Goal: Task Accomplishment & Management: Use online tool/utility

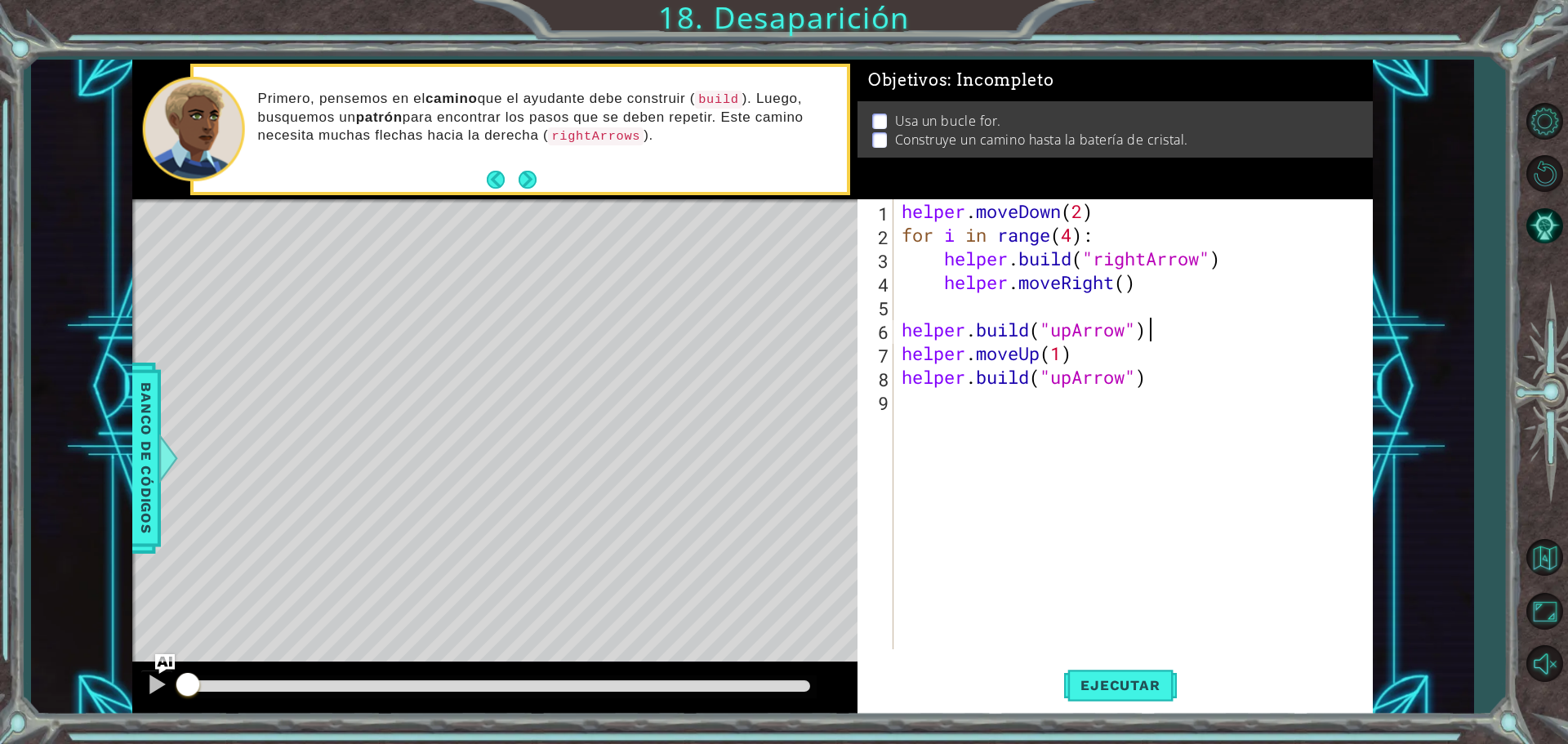
click at [1159, 318] on div "helper . moveDown ( 2 ) for i in range ( 4 ) : helper . build ( "rightArrow" ) …" at bounding box center [1137, 447] width 477 height 497
type textarea "[DOMAIN_NAME]("upArrow")"
click at [1145, 300] on div "helper . moveDown ( 2 ) for i in range ( 4 ) : helper . build ( "rightArrow" ) …" at bounding box center [1137, 447] width 477 height 497
type textarea "helper.moveRight()"
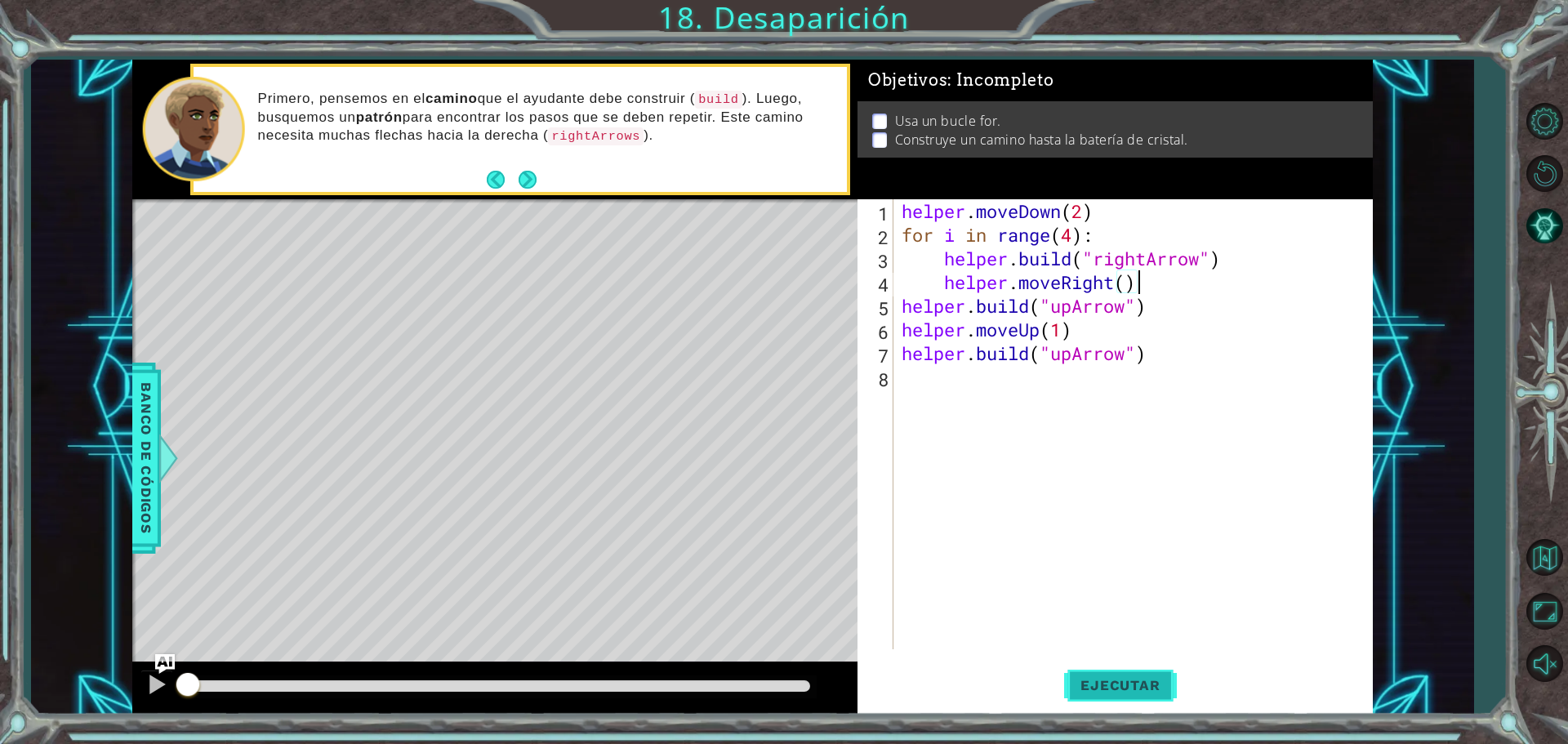
click at [1156, 693] on button "Ejecutar" at bounding box center [1120, 685] width 112 height 52
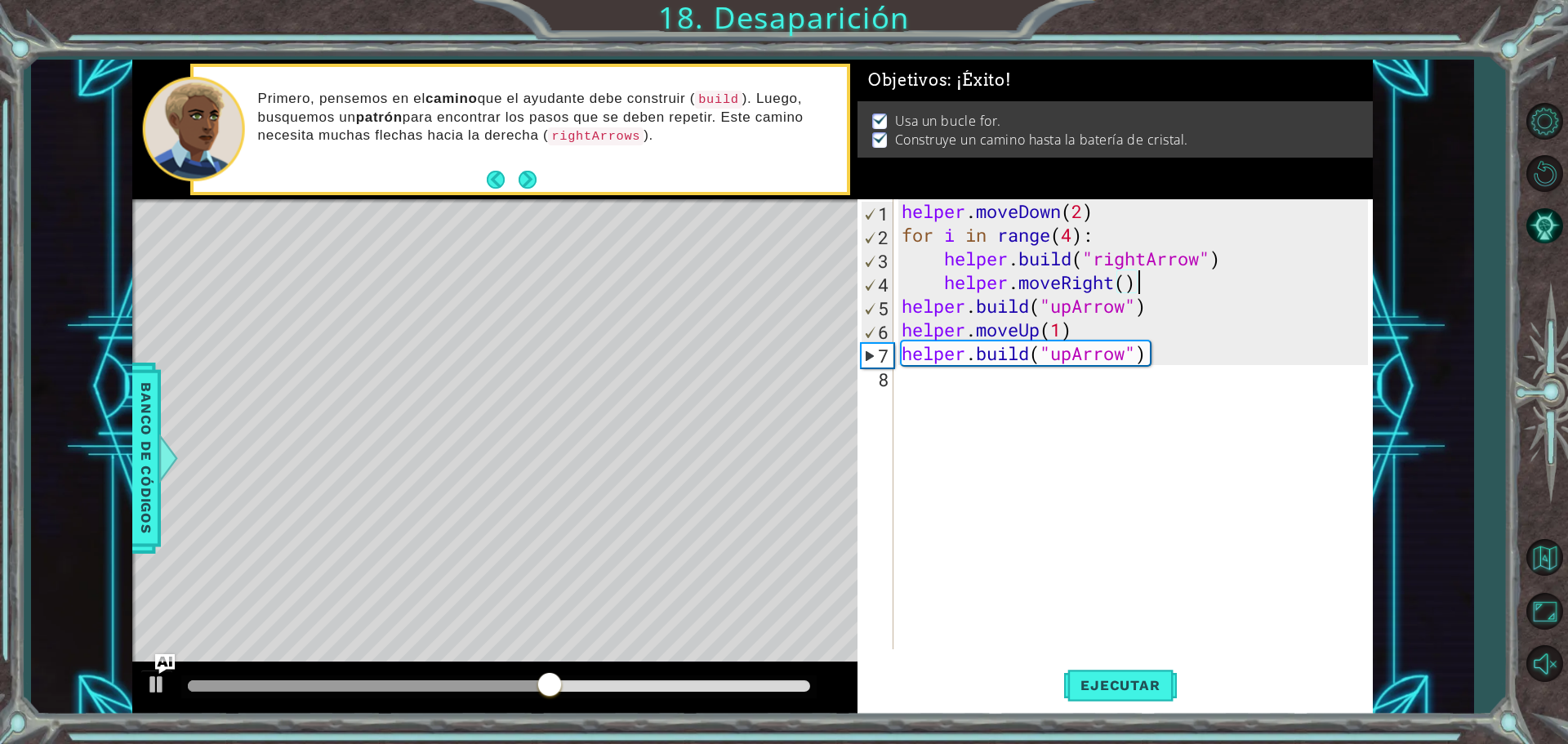
drag, startPoint x: 1293, startPoint y: 670, endPoint x: 1267, endPoint y: 691, distance: 33.4
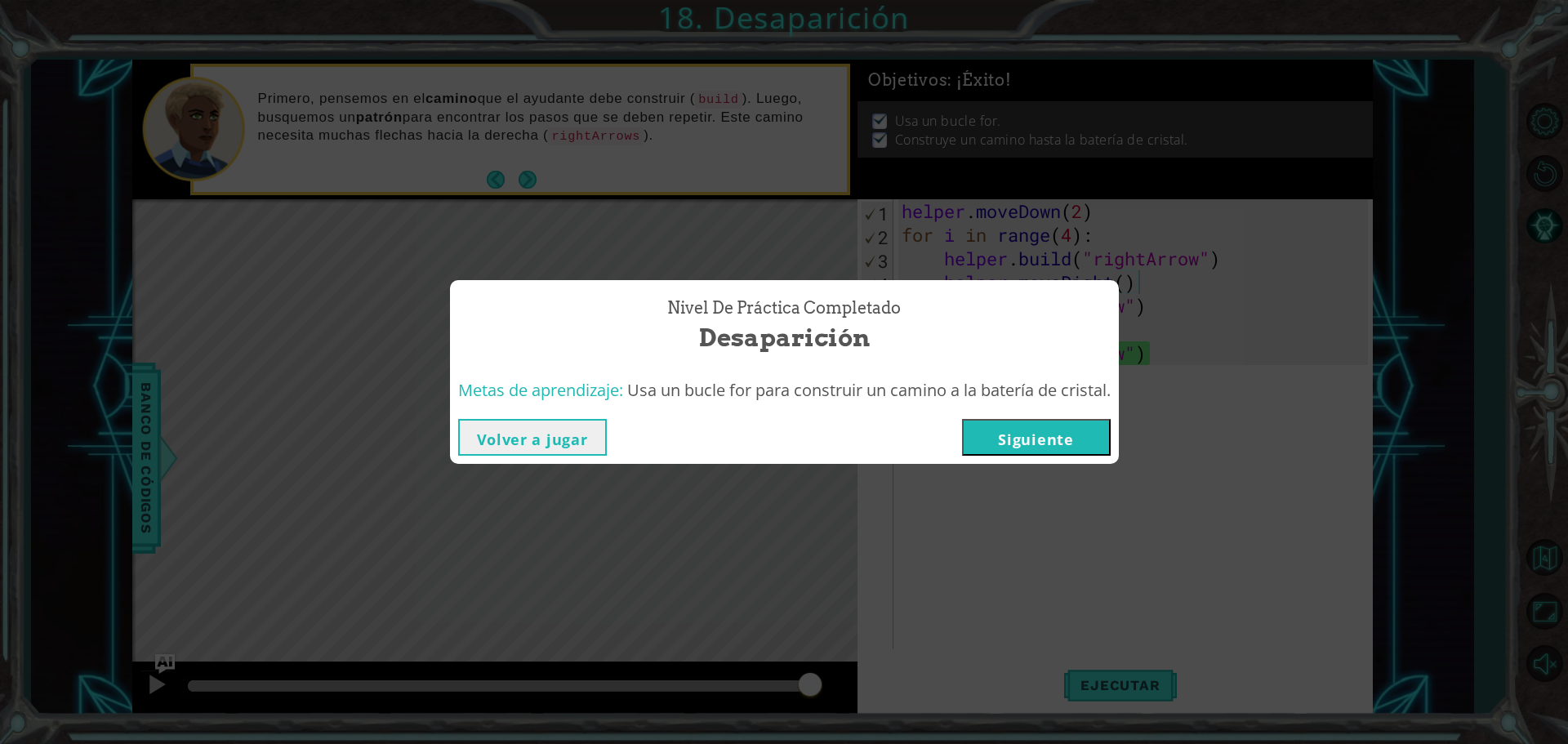
click at [1061, 440] on button "Siguiente" at bounding box center [1037, 437] width 149 height 37
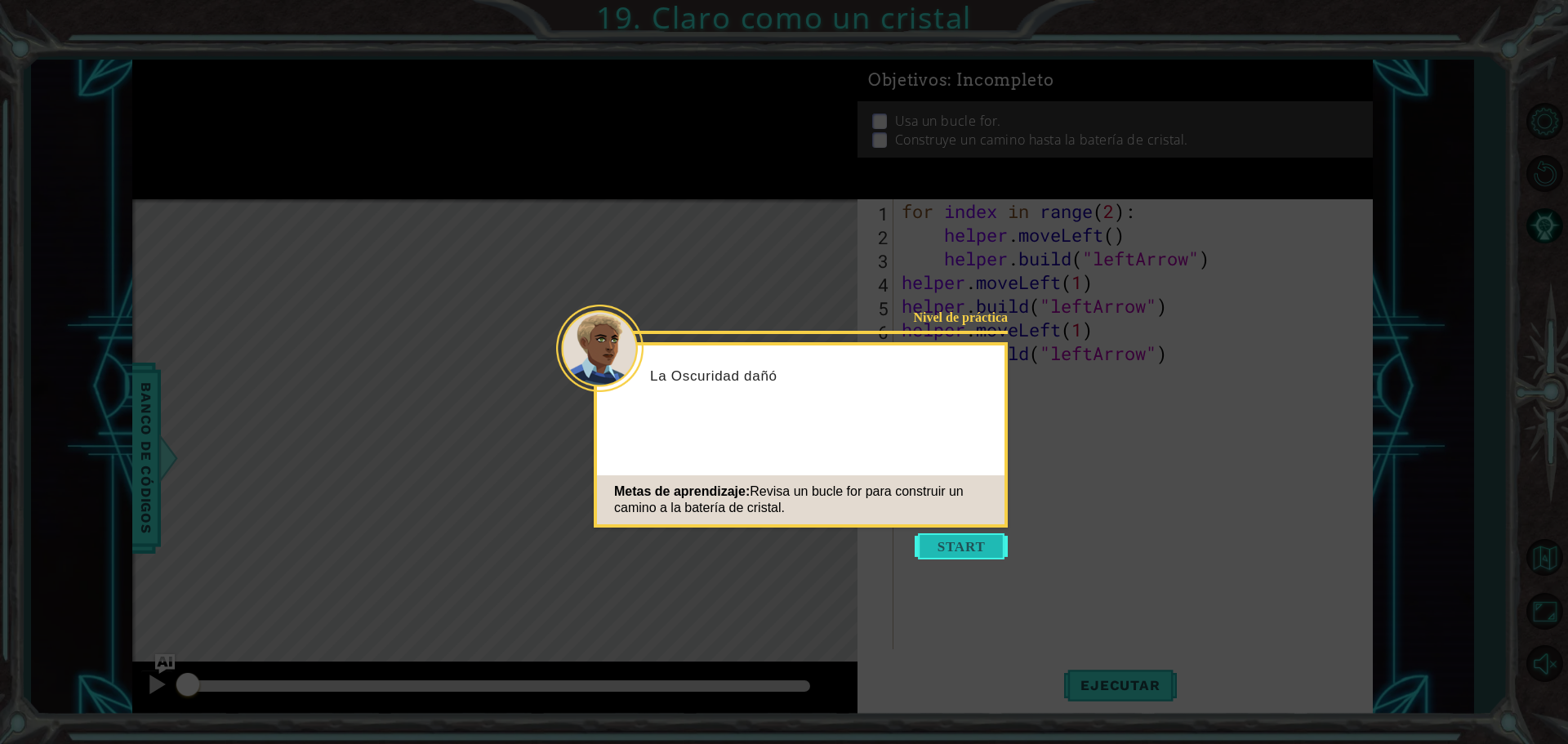
click at [978, 546] on button "Start" at bounding box center [961, 546] width 93 height 26
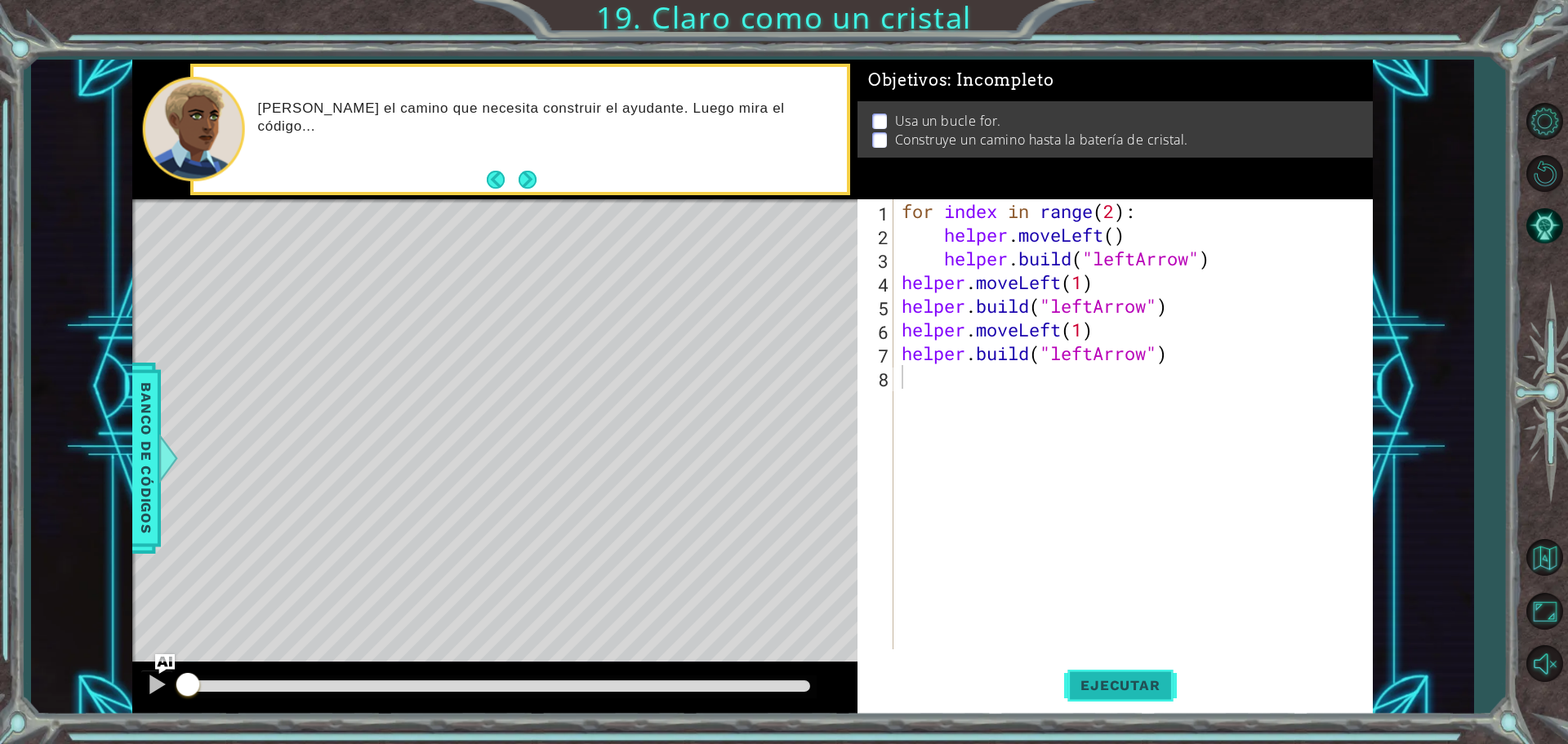
click at [1098, 681] on span "Ejecutar" at bounding box center [1120, 685] width 112 height 16
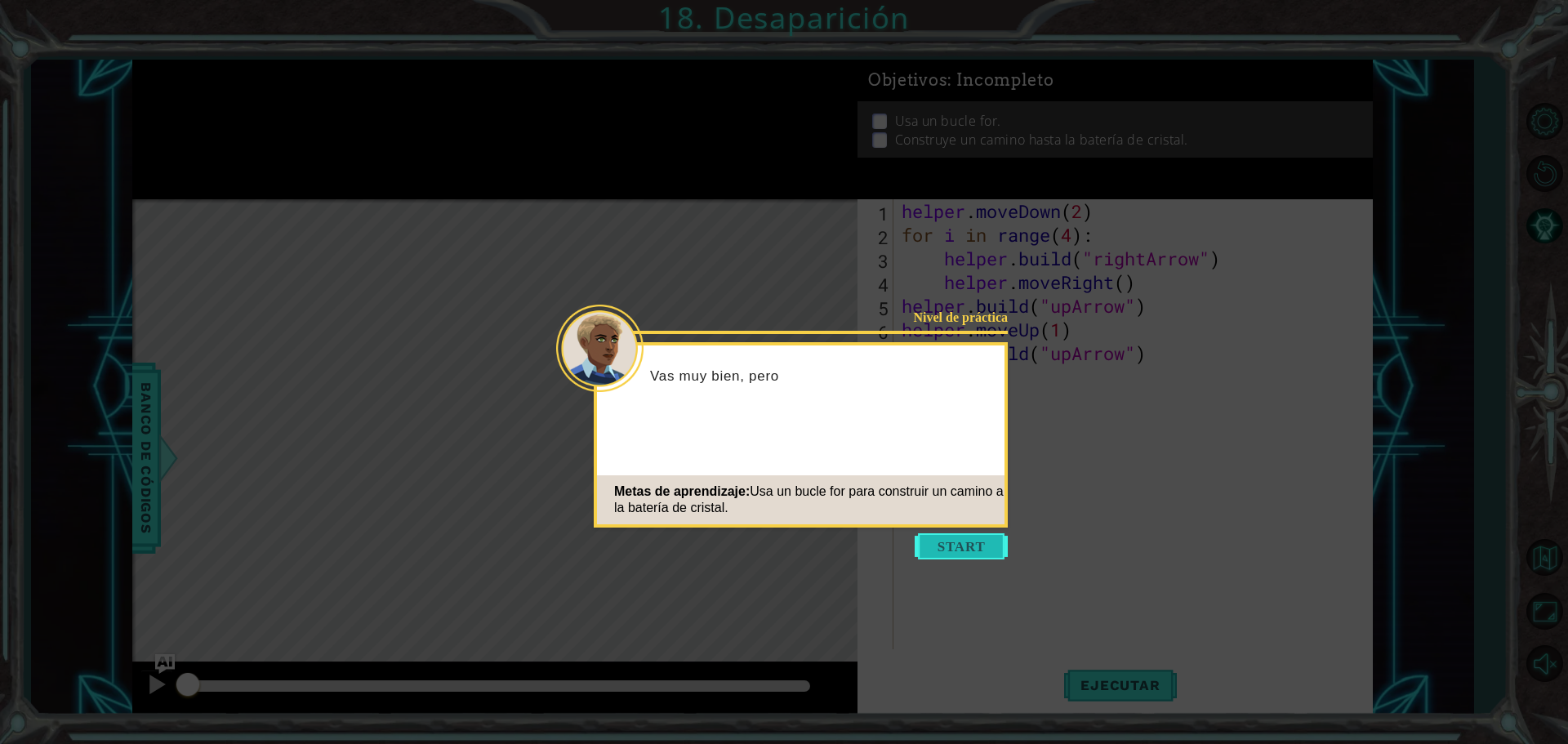
click at [994, 551] on button "Start" at bounding box center [961, 546] width 93 height 26
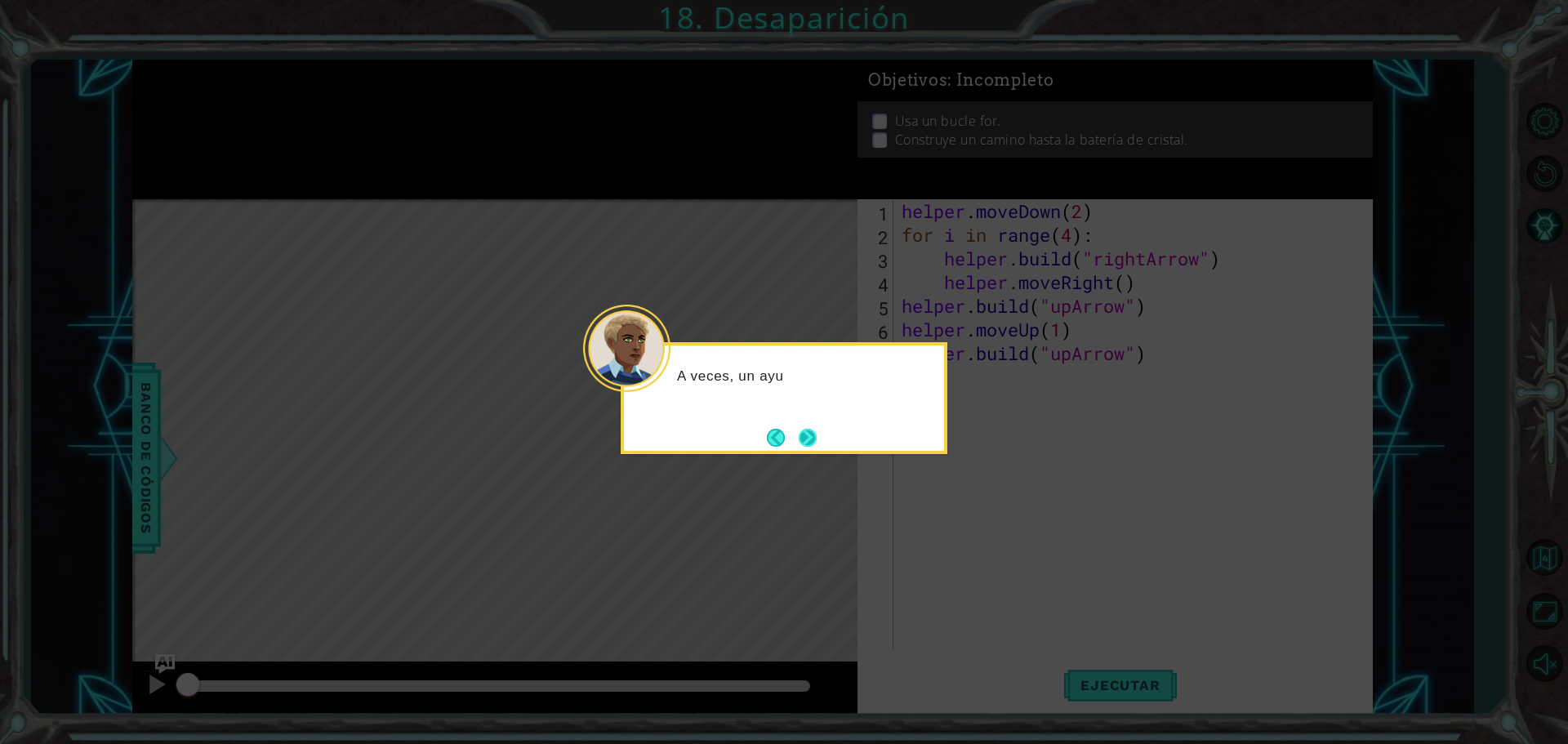
drag, startPoint x: 994, startPoint y: 551, endPoint x: 812, endPoint y: 445, distance: 210.6
click at [812, 445] on button "Next" at bounding box center [808, 438] width 22 height 22
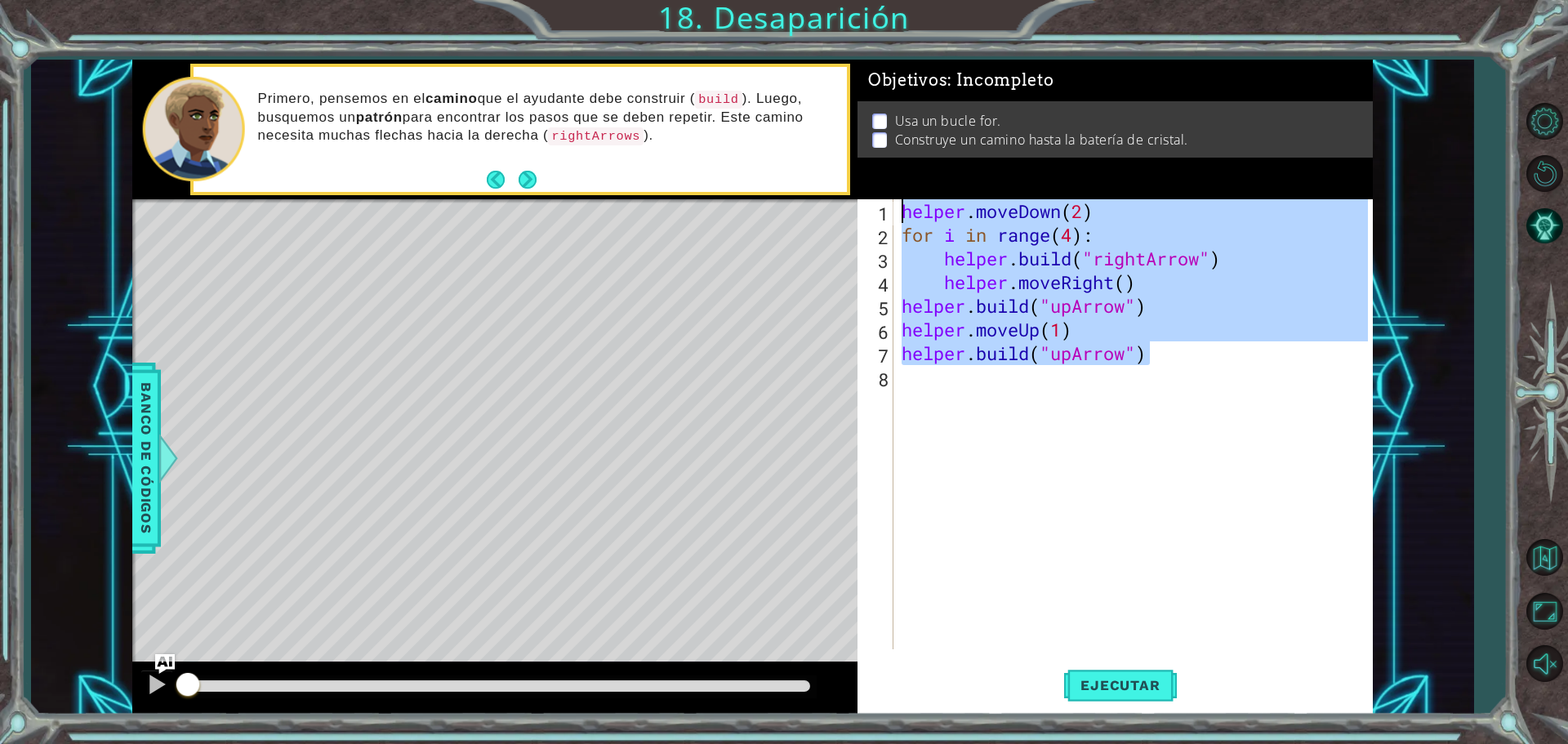
drag, startPoint x: 1163, startPoint y: 363, endPoint x: 892, endPoint y: 212, distance: 310.2
click at [892, 212] on div "1 2 3 4 5 6 7 8 helper . moveDown ( 2 ) for i in range ( 4 ) : helper . build (…" at bounding box center [1112, 423] width 510 height 450
click at [1150, 678] on span "Ejecutar" at bounding box center [1120, 685] width 112 height 16
type textarea "helper.moveDown(2)"
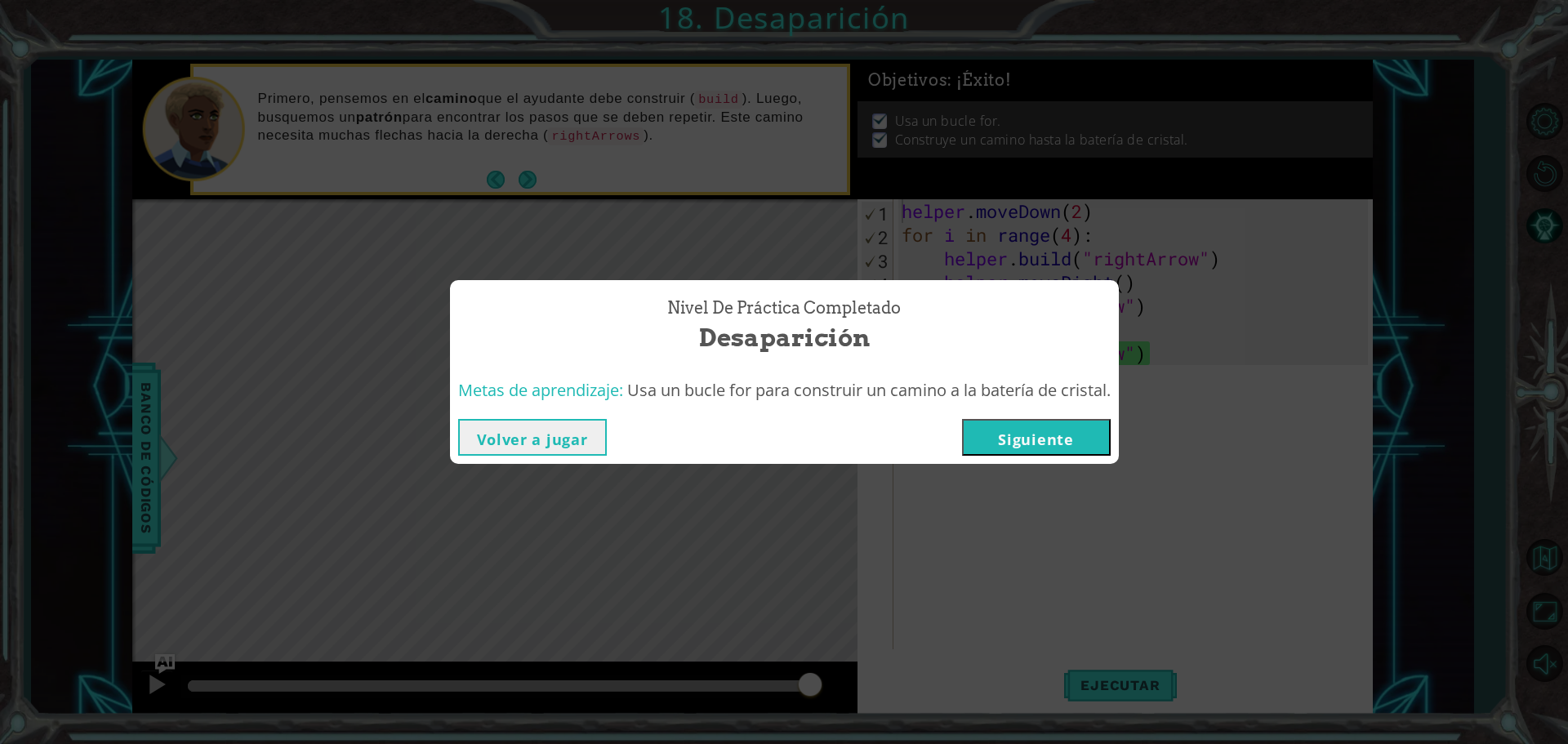
click at [1044, 439] on button "Siguiente" at bounding box center [1037, 437] width 149 height 37
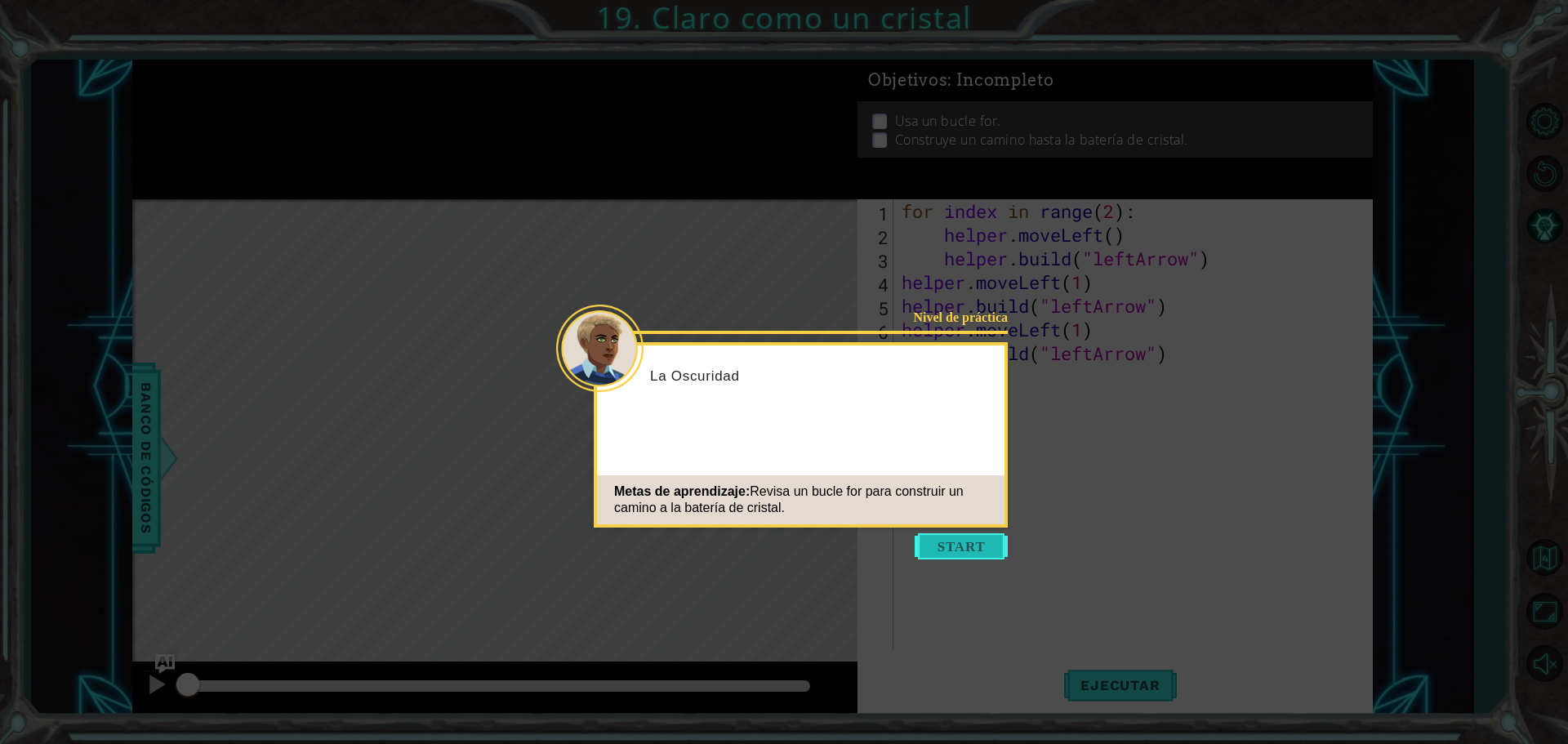
click at [945, 545] on button "Start" at bounding box center [961, 546] width 93 height 26
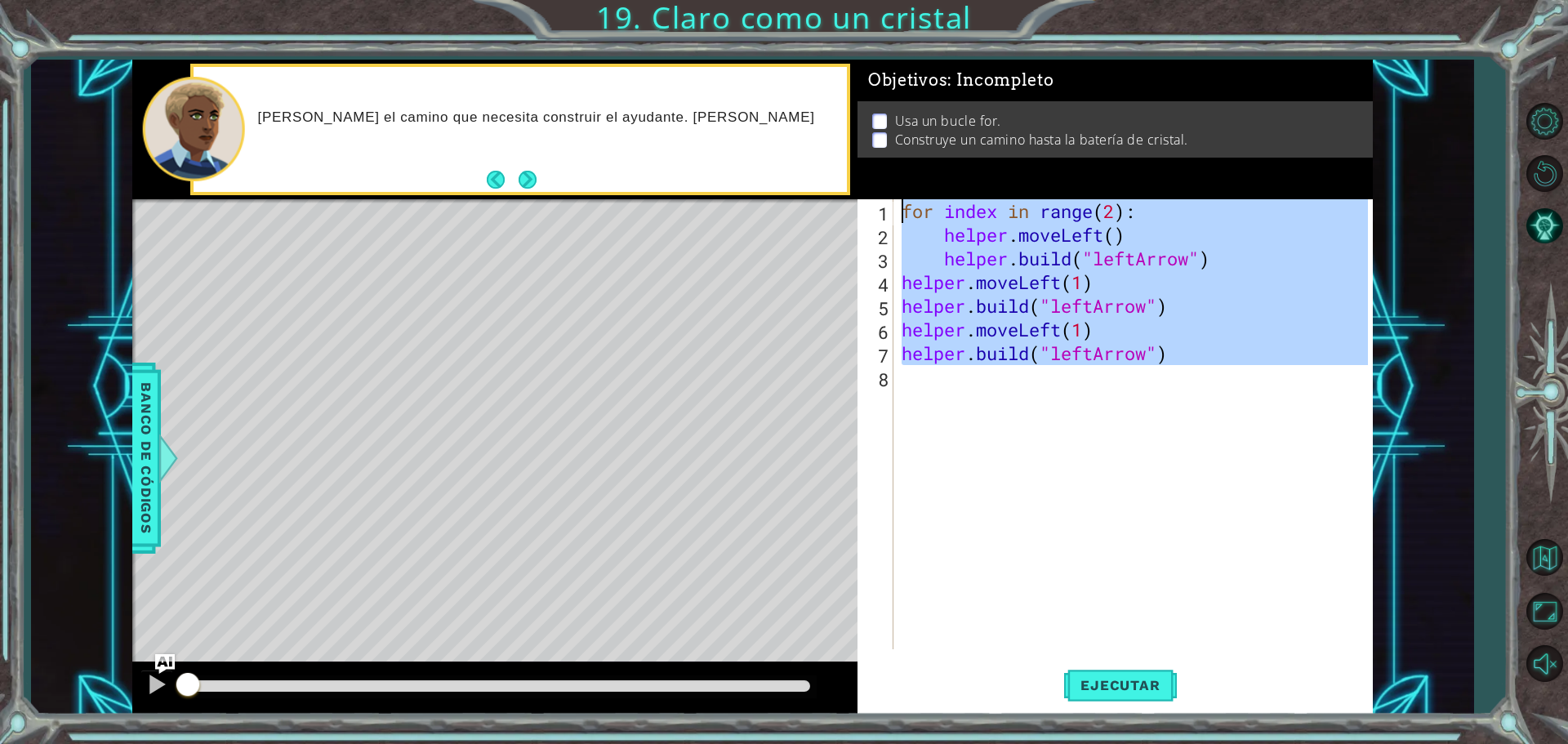
drag, startPoint x: 1206, startPoint y: 365, endPoint x: 882, endPoint y: 216, distance: 356.6
click at [882, 216] on div "1 2 3 4 5 6 7 8 for index in range ( 2 ) : helper . moveLeft ( ) helper . build…" at bounding box center [1112, 423] width 510 height 450
type textarea "for index in range(2): helper.moveLeft()"
